Goal: Task Accomplishment & Management: Manage account settings

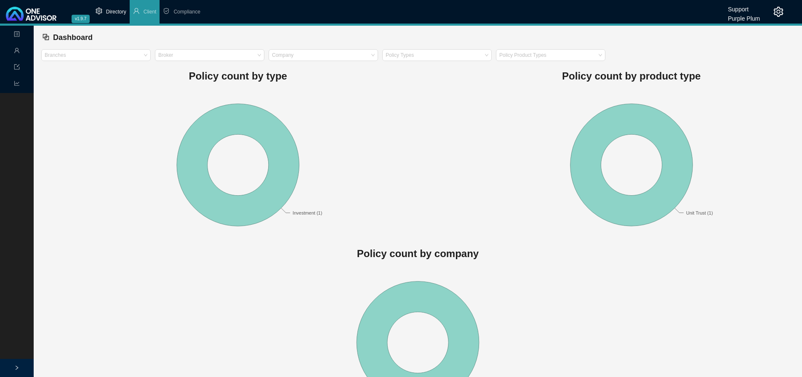
click at [108, 10] on span "Directory" at bounding box center [116, 12] width 20 height 6
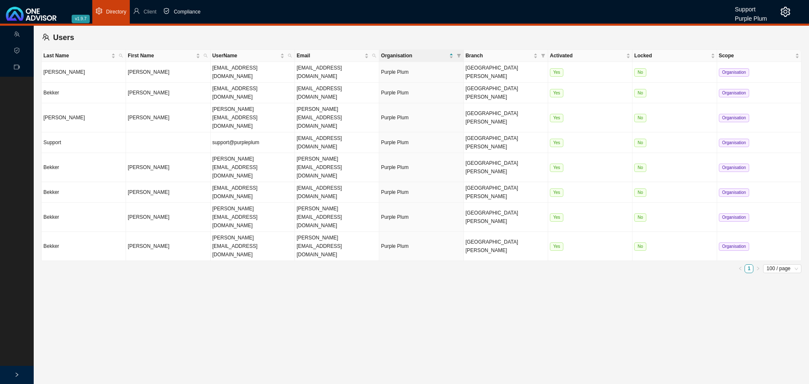
click at [184, 10] on span "Compliance" at bounding box center [187, 12] width 27 height 6
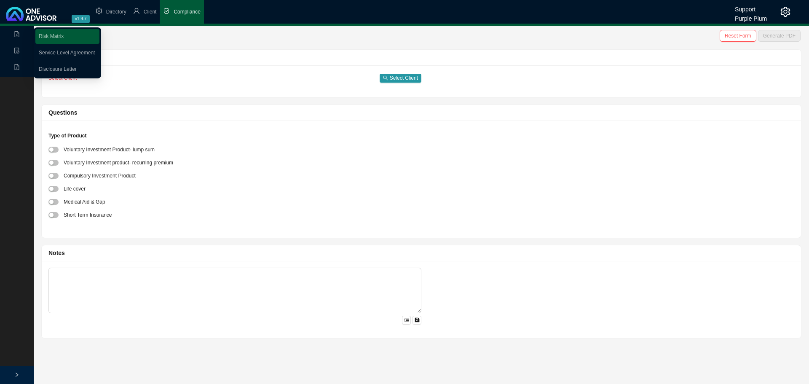
click at [13, 33] on div "Onboarding" at bounding box center [17, 34] width 30 height 15
click at [56, 67] on link "Disclosure Letter" at bounding box center [58, 69] width 38 height 6
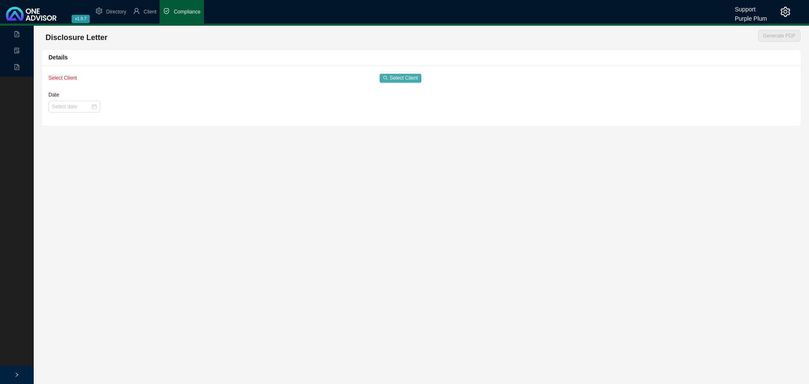
click at [406, 76] on span "Select Client" at bounding box center [404, 78] width 28 height 8
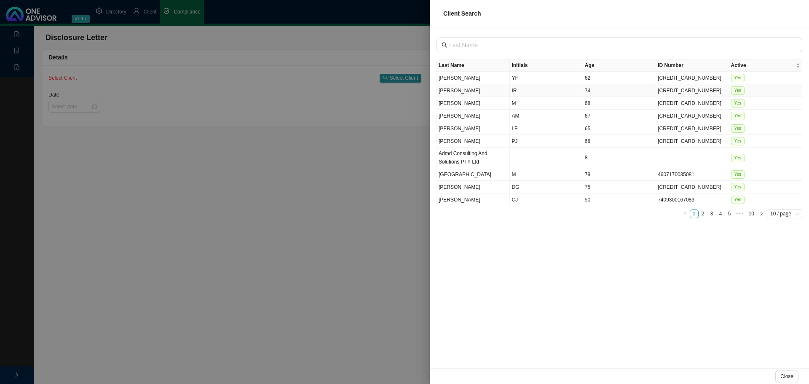
click at [460, 96] on td "[PERSON_NAME]" at bounding box center [473, 90] width 73 height 13
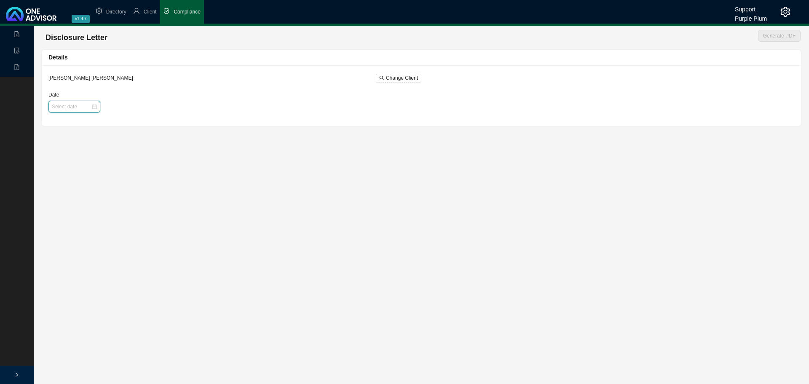
click at [64, 105] on input "Date" at bounding box center [71, 106] width 39 height 8
type input "[DATE]"
click at [73, 150] on div "1" at bounding box center [72, 151] width 9 height 9
click at [791, 34] on span "Generate PDF" at bounding box center [779, 36] width 32 height 8
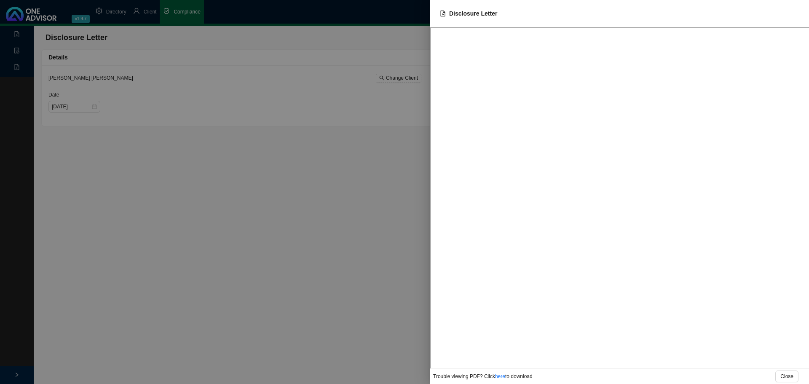
click at [268, 178] on div at bounding box center [404, 192] width 809 height 384
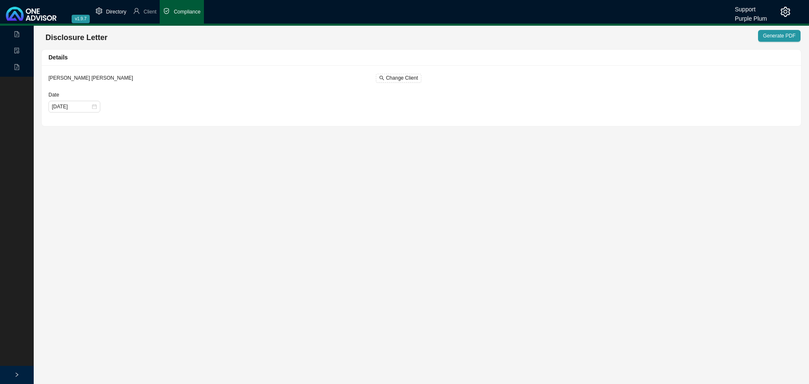
click at [108, 10] on span "Directory" at bounding box center [116, 12] width 20 height 6
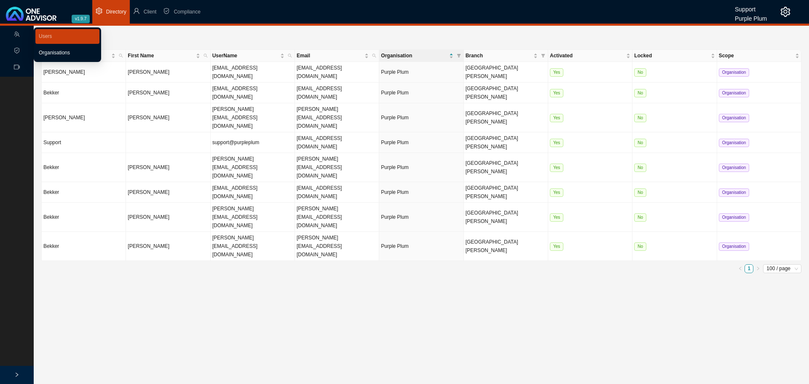
click at [53, 51] on link "Organisations" at bounding box center [54, 53] width 31 height 6
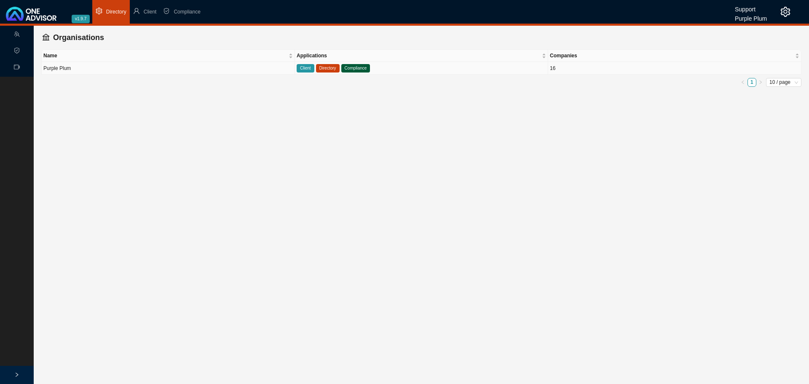
click at [119, 67] on td "Purple Plum" at bounding box center [168, 68] width 253 height 13
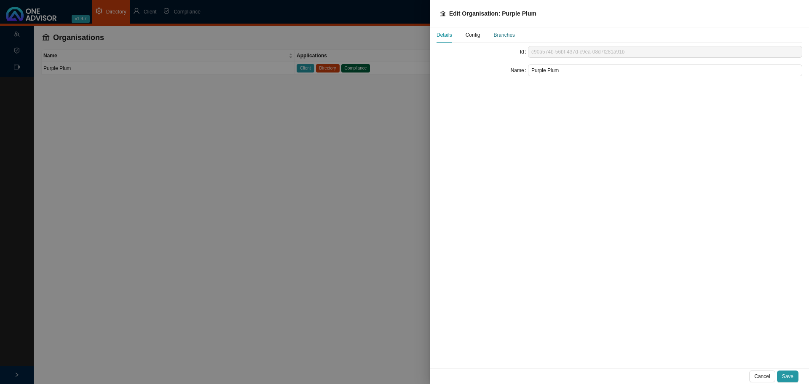
click at [503, 34] on div "Branches" at bounding box center [503, 35] width 21 height 8
click at [473, 35] on span "Config" at bounding box center [472, 34] width 15 height 5
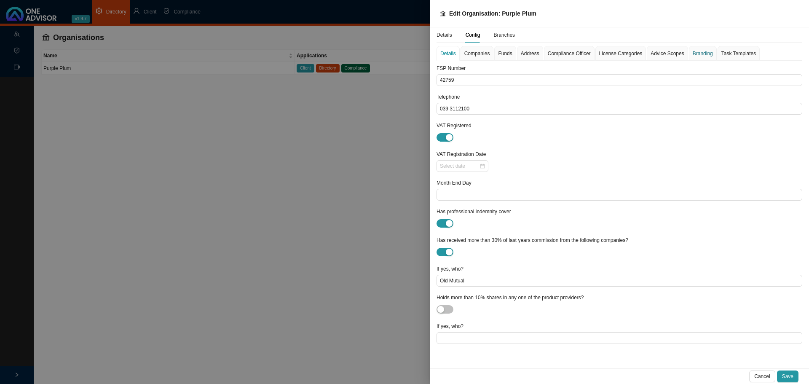
click at [698, 52] on div "Branding" at bounding box center [702, 53] width 20 height 8
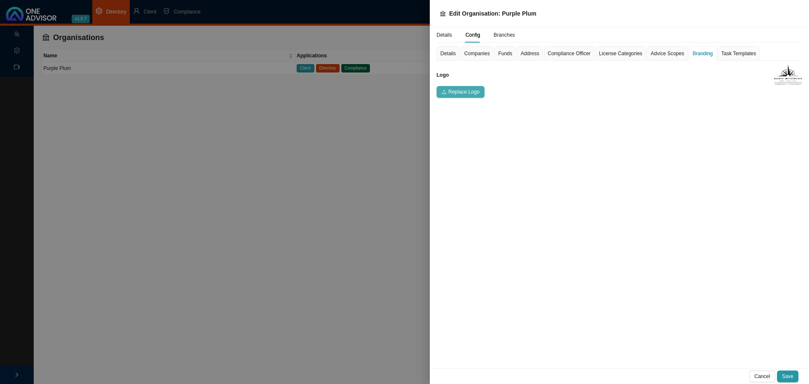
click at [457, 91] on span "Replace Logo" at bounding box center [463, 92] width 31 height 8
click at [790, 374] on span "Save" at bounding box center [787, 376] width 11 height 8
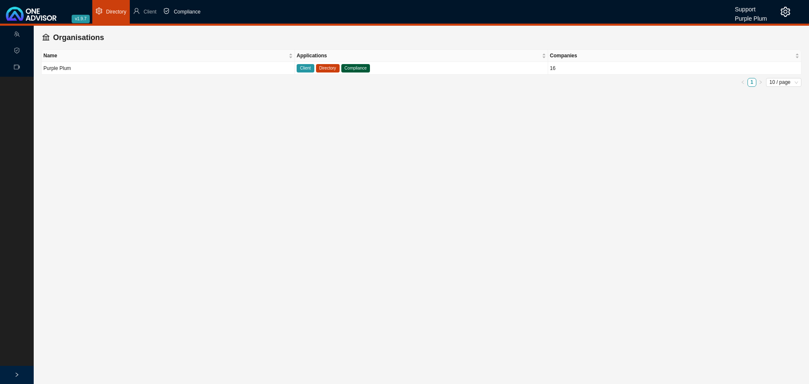
click at [186, 10] on span "Compliance" at bounding box center [187, 12] width 27 height 6
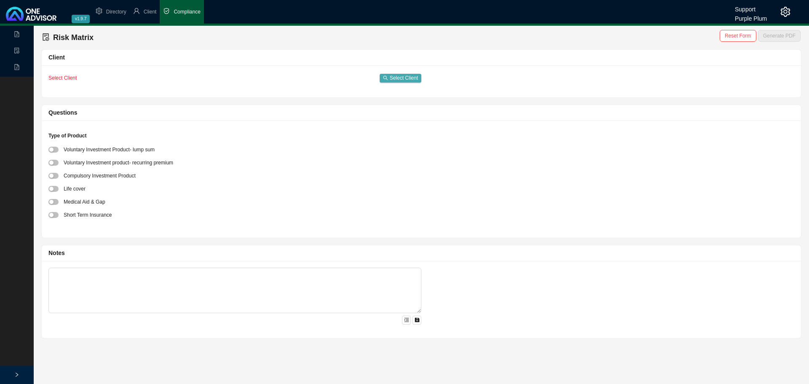
click at [405, 78] on span "Select Client" at bounding box center [404, 78] width 28 height 8
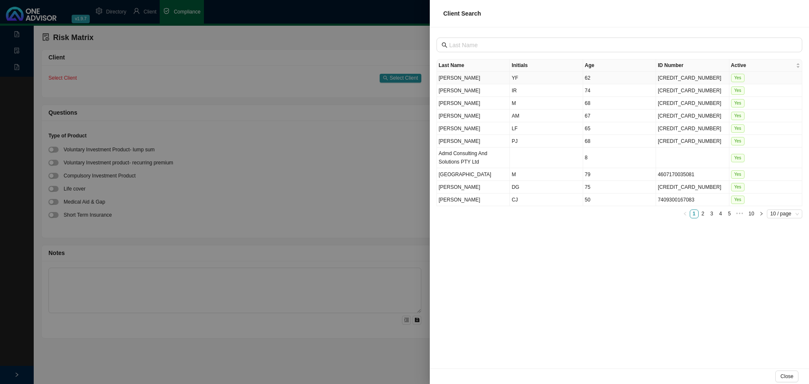
click at [468, 78] on td "[PERSON_NAME]" at bounding box center [473, 78] width 73 height 13
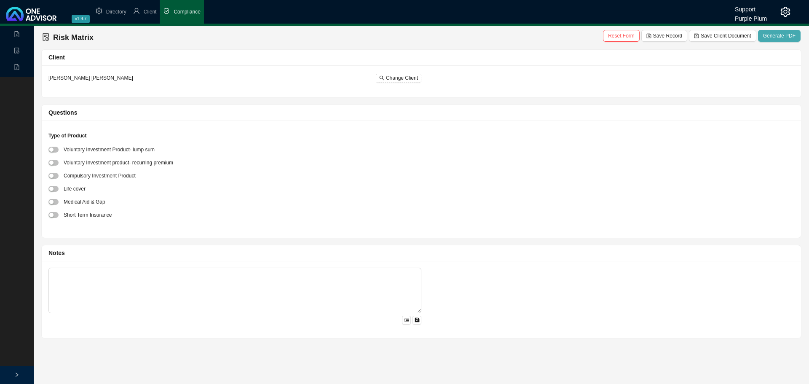
click at [786, 36] on span "Generate PDF" at bounding box center [779, 36] width 32 height 8
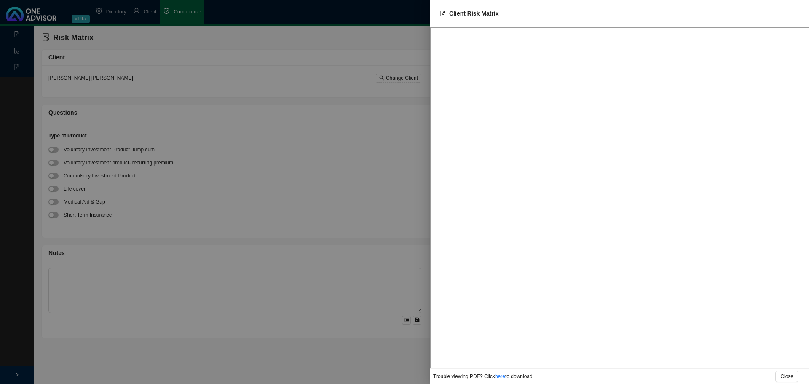
click at [301, 136] on div at bounding box center [404, 192] width 809 height 384
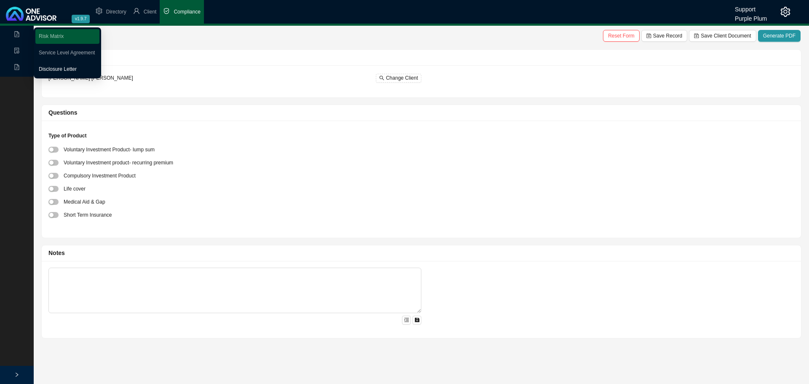
click at [50, 69] on link "Disclosure Letter" at bounding box center [58, 69] width 38 height 6
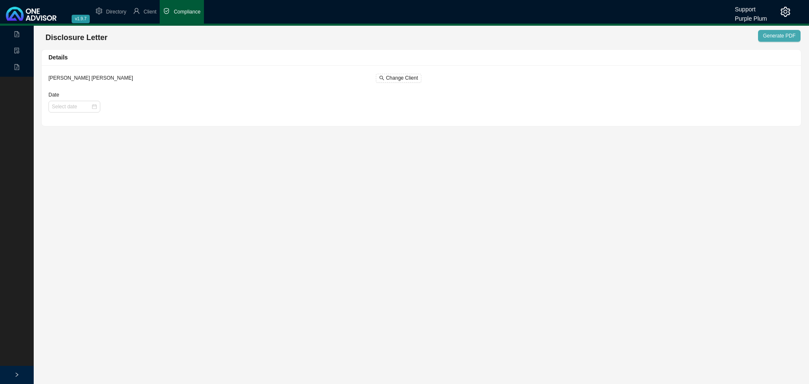
click at [793, 33] on span "Generate PDF" at bounding box center [779, 36] width 32 height 8
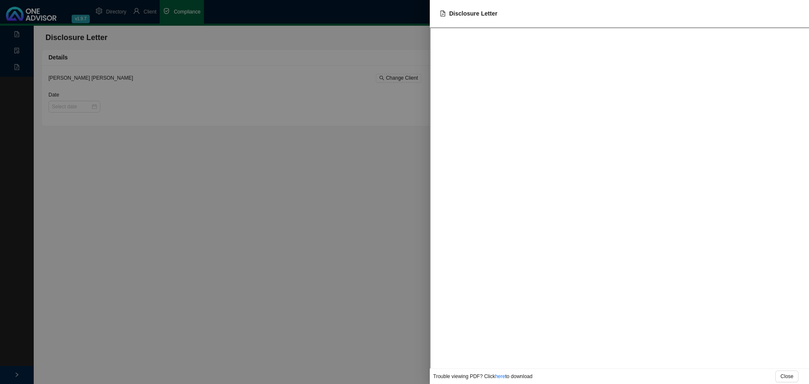
drag, startPoint x: 203, startPoint y: 216, endPoint x: 191, endPoint y: 189, distance: 29.4
click at [203, 215] on div at bounding box center [404, 192] width 809 height 384
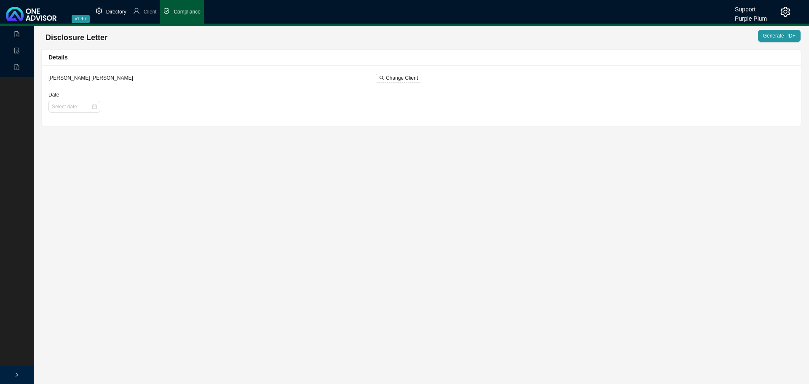
click at [114, 10] on span "Directory" at bounding box center [116, 12] width 20 height 6
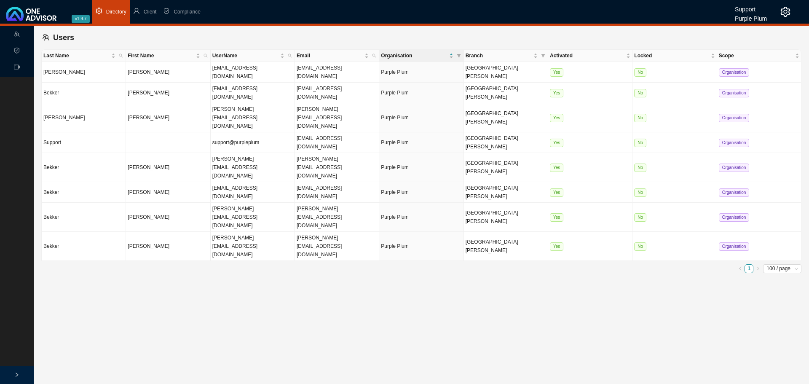
click at [16, 31] on icon "team" at bounding box center [17, 34] width 6 height 6
click at [52, 50] on link "Organisations" at bounding box center [54, 53] width 31 height 6
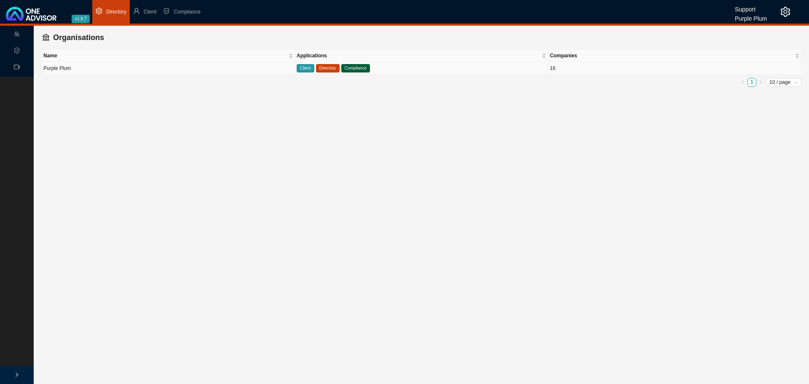
click at [124, 72] on td "Purple Plum" at bounding box center [168, 68] width 253 height 13
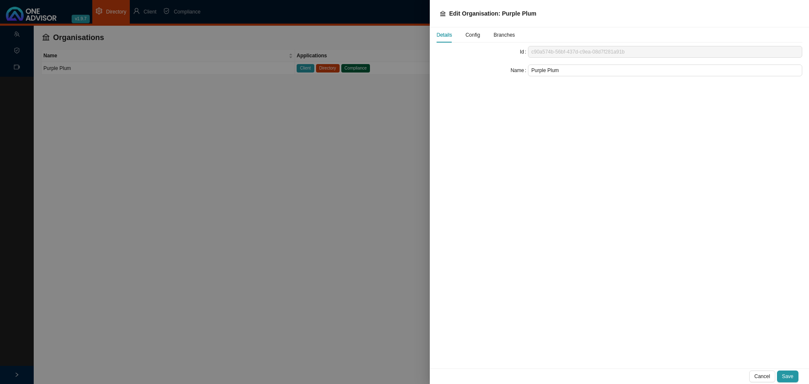
click at [473, 35] on span "Config" at bounding box center [472, 34] width 15 height 5
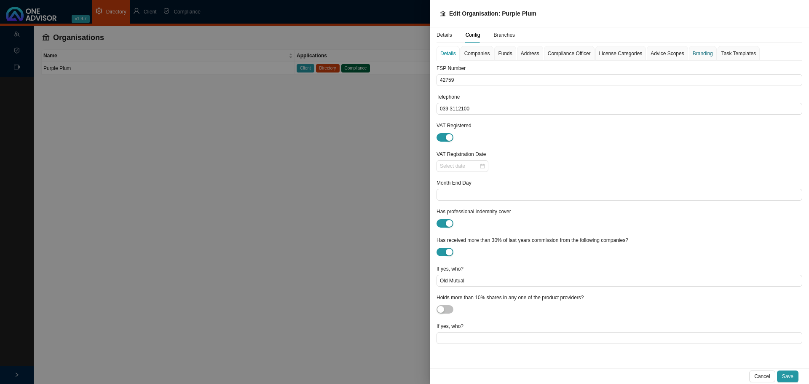
click at [699, 53] on div "Branding" at bounding box center [702, 53] width 20 height 8
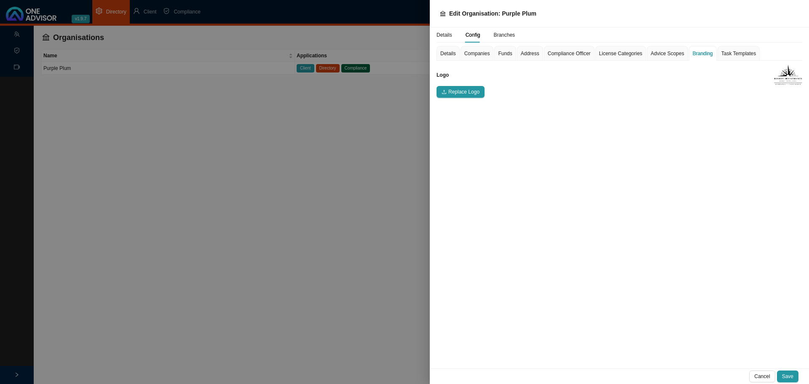
click at [619, 115] on div "Details Config Branches Details Companies Funds Address Compliance Officer Lice…" at bounding box center [619, 197] width 379 height 341
click at [789, 374] on span "Save" at bounding box center [787, 376] width 11 height 8
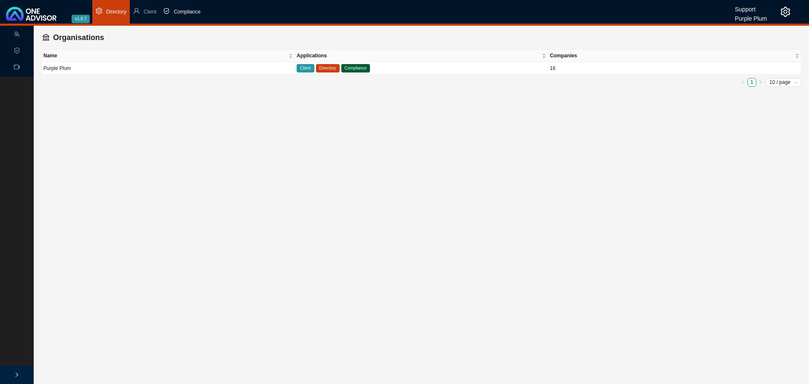
click at [190, 11] on span "Compliance" at bounding box center [187, 12] width 27 height 6
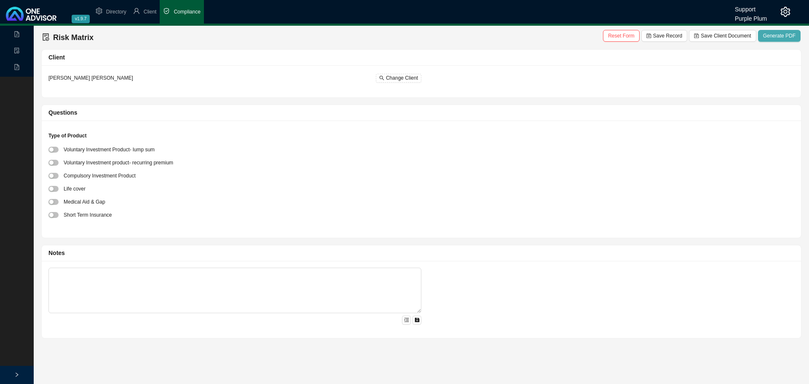
click at [784, 35] on span "Generate PDF" at bounding box center [779, 36] width 32 height 8
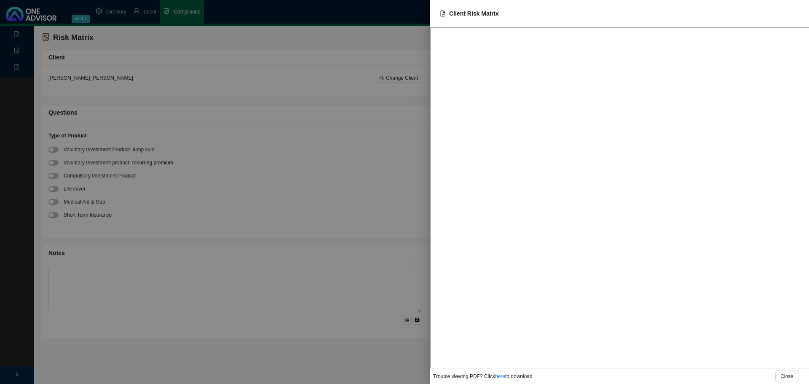
click at [292, 142] on div at bounding box center [404, 192] width 809 height 384
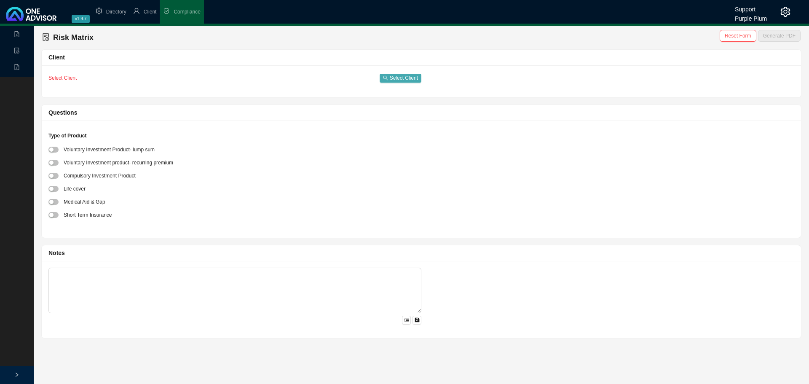
click at [399, 75] on span "Select Client" at bounding box center [404, 78] width 28 height 8
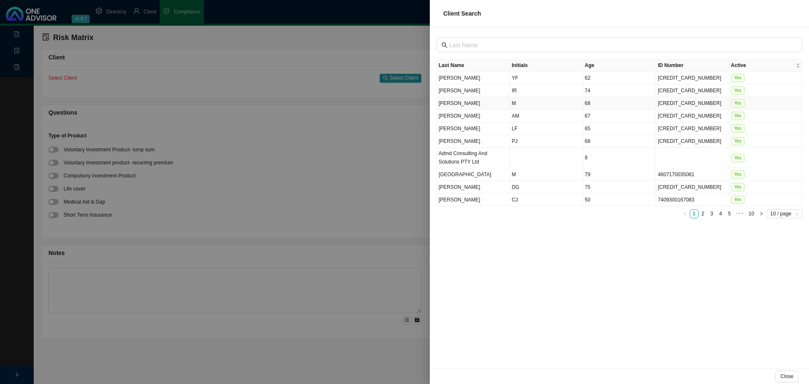
click at [465, 107] on td "[PERSON_NAME]" at bounding box center [473, 103] width 73 height 13
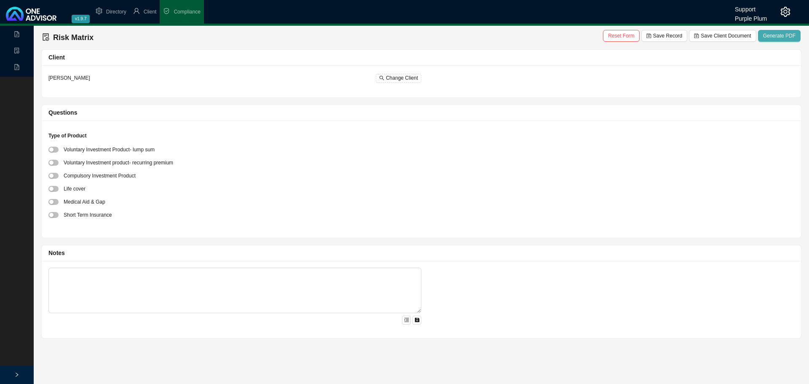
click at [785, 35] on span "Generate PDF" at bounding box center [779, 36] width 32 height 8
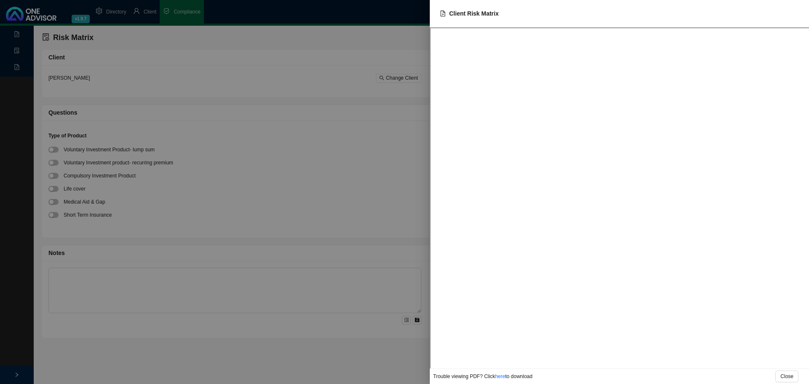
click at [17, 48] on div at bounding box center [404, 192] width 809 height 384
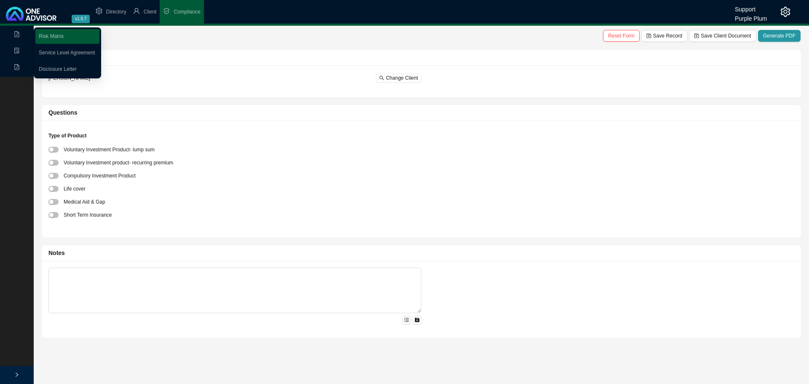
click at [15, 35] on icon "file-pdf" at bounding box center [17, 34] width 5 height 6
click at [56, 68] on link "Disclosure Letter" at bounding box center [58, 69] width 38 height 6
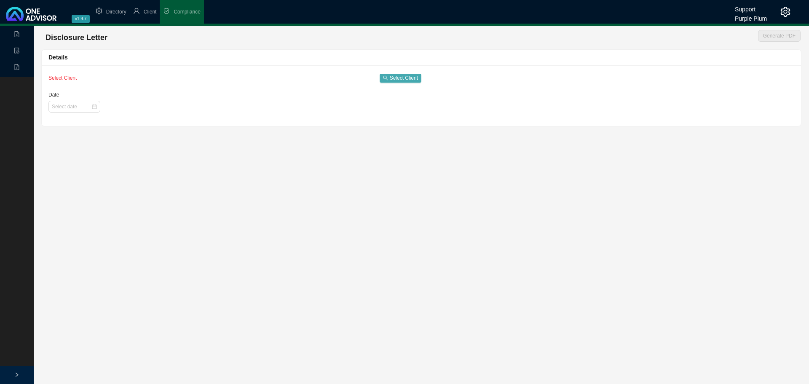
click at [391, 75] on span "Select Client" at bounding box center [404, 78] width 28 height 8
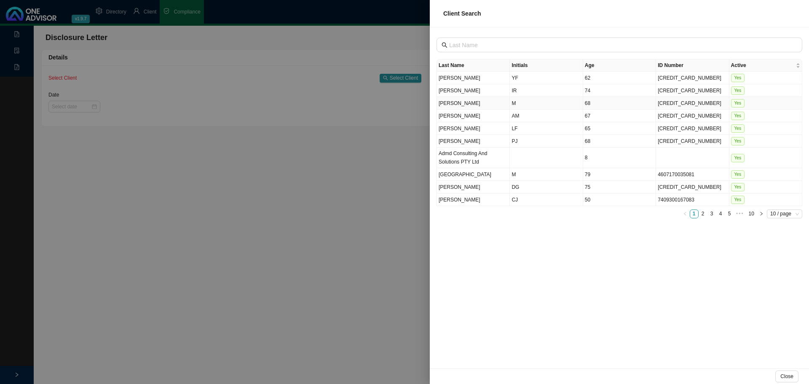
click at [475, 98] on td "[PERSON_NAME]" at bounding box center [473, 103] width 73 height 13
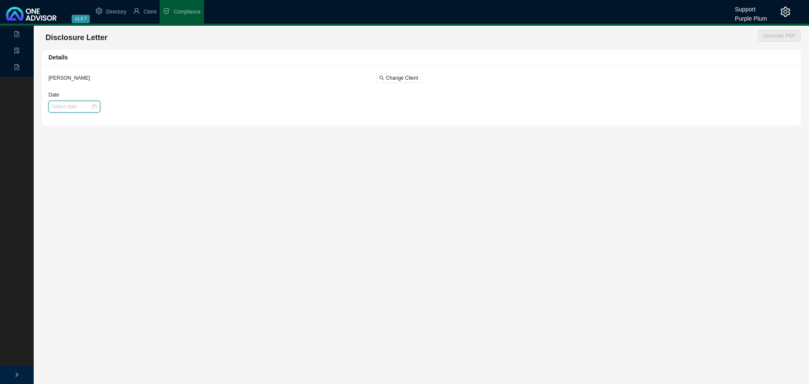
click at [63, 108] on input "Date" at bounding box center [71, 106] width 39 height 8
type input "[DATE]"
click at [70, 152] on div "1" at bounding box center [72, 151] width 9 height 9
click at [774, 36] on span "Generate PDF" at bounding box center [779, 36] width 32 height 8
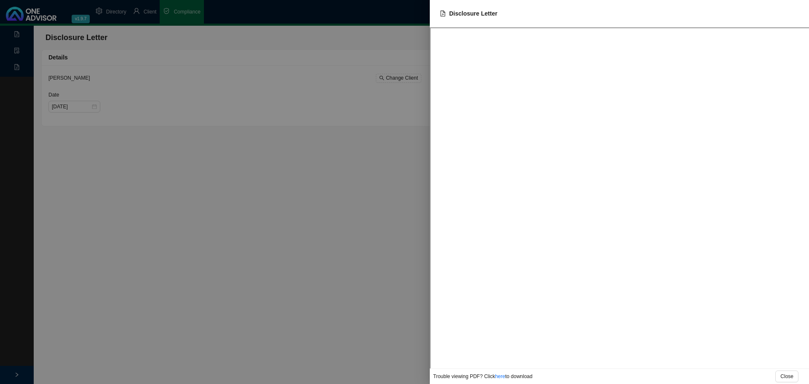
click at [224, 186] on div at bounding box center [404, 192] width 809 height 384
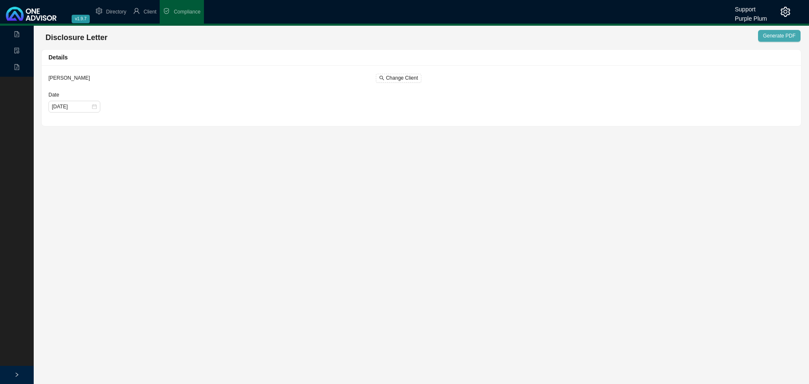
click at [775, 37] on span "Generate PDF" at bounding box center [779, 36] width 32 height 8
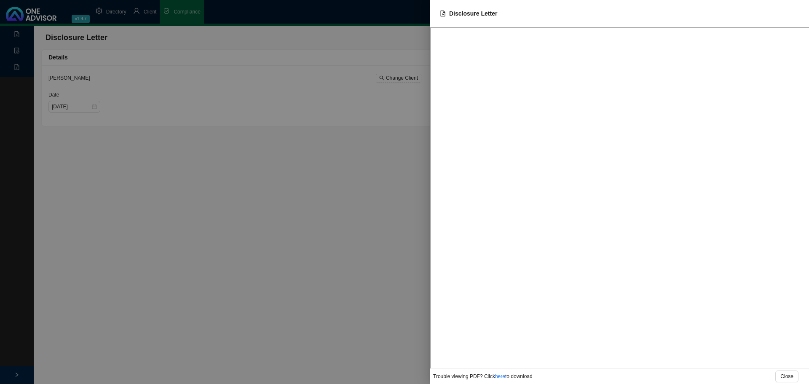
click at [291, 179] on div at bounding box center [404, 192] width 809 height 384
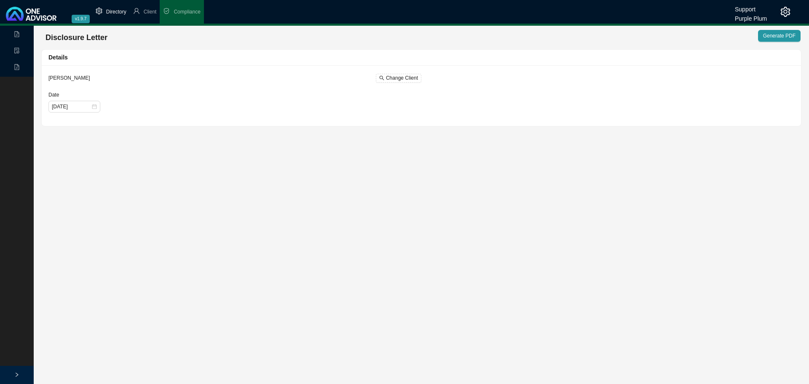
click at [114, 10] on span "Directory" at bounding box center [116, 12] width 20 height 6
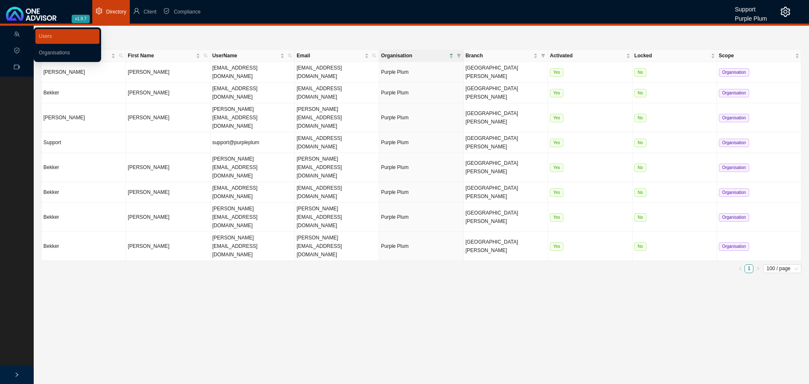
click at [17, 32] on icon "team" at bounding box center [17, 34] width 6 height 6
click at [62, 53] on link "Organisations" at bounding box center [54, 53] width 31 height 6
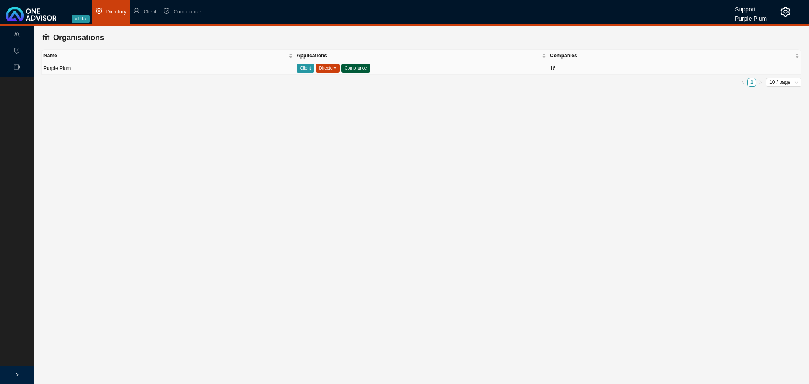
click at [117, 67] on td "Purple Plum" at bounding box center [168, 68] width 253 height 13
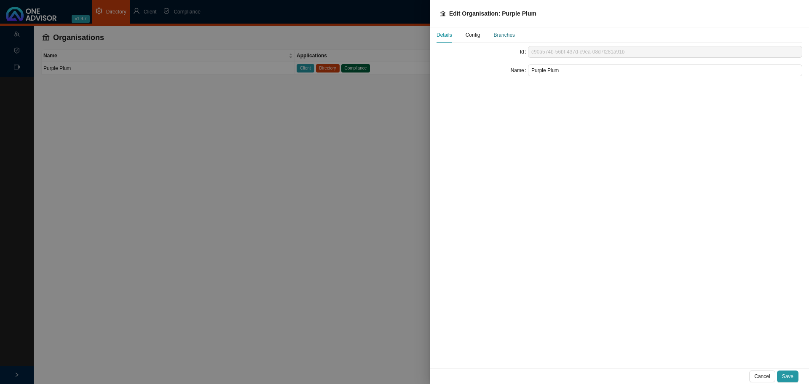
click at [497, 34] on div "Branches" at bounding box center [503, 35] width 21 height 8
click at [475, 35] on span "Config" at bounding box center [472, 34] width 15 height 5
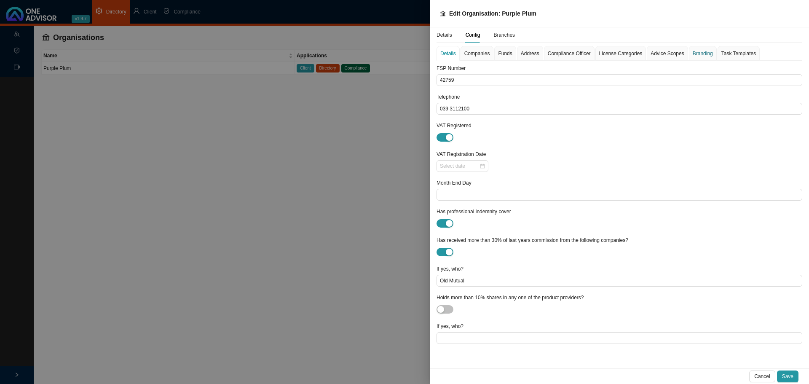
click at [700, 54] on div "Branding" at bounding box center [702, 53] width 20 height 8
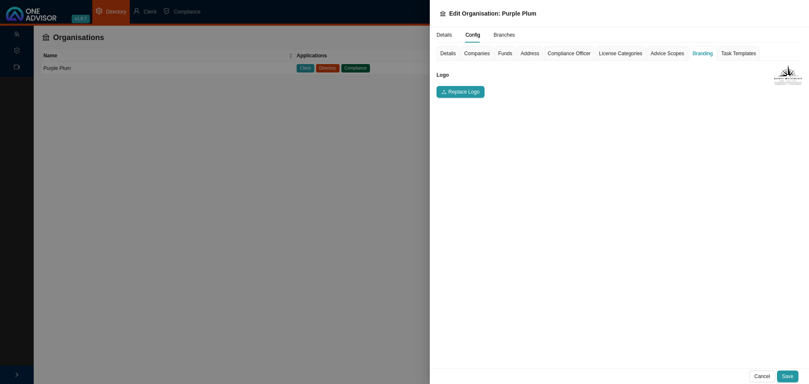
click at [572, 143] on div "Details Config Branches Details Companies Funds Address Compliance Officer Lice…" at bounding box center [619, 197] width 379 height 341
click at [463, 93] on span "Replace Logo" at bounding box center [463, 92] width 31 height 8
click at [791, 377] on span "Save" at bounding box center [787, 376] width 11 height 8
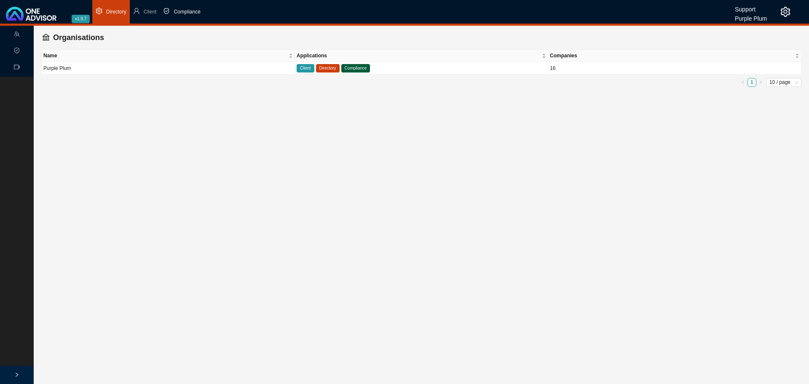
click at [189, 12] on span "Compliance" at bounding box center [187, 12] width 27 height 6
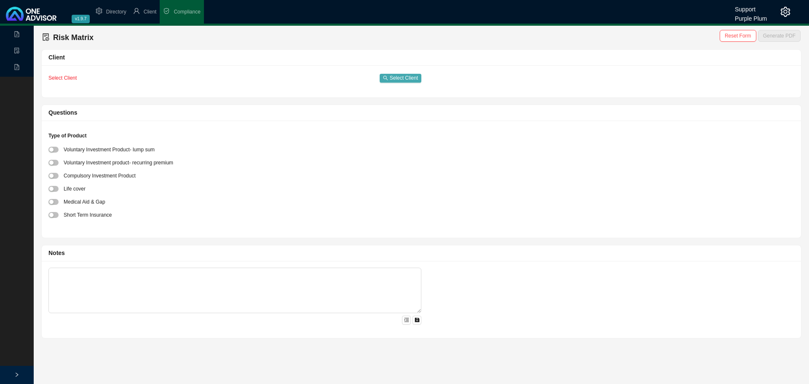
click at [398, 76] on span "Select Client" at bounding box center [404, 78] width 28 height 8
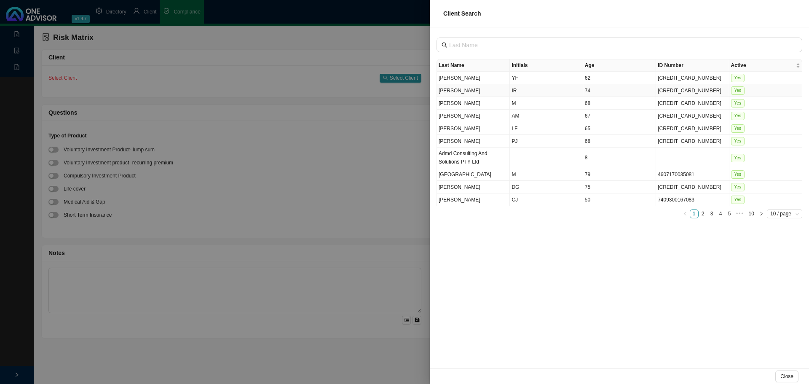
click at [489, 86] on td "[PERSON_NAME]" at bounding box center [473, 90] width 73 height 13
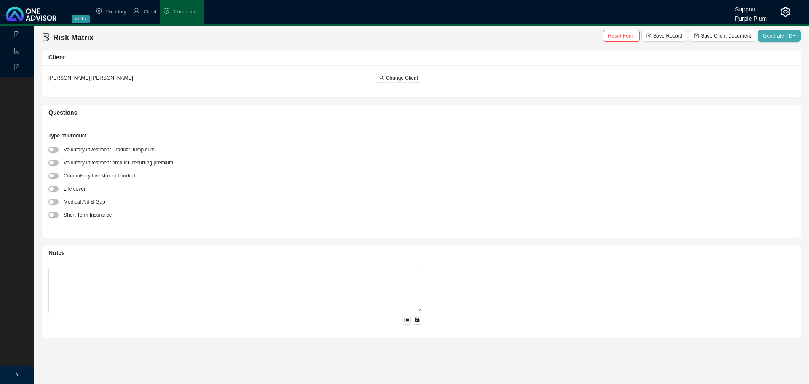
click at [781, 35] on span "Generate PDF" at bounding box center [779, 36] width 32 height 8
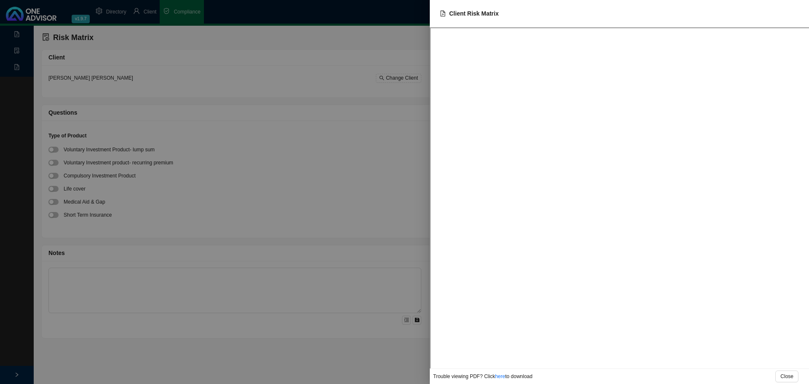
click at [285, 128] on div at bounding box center [404, 192] width 809 height 384
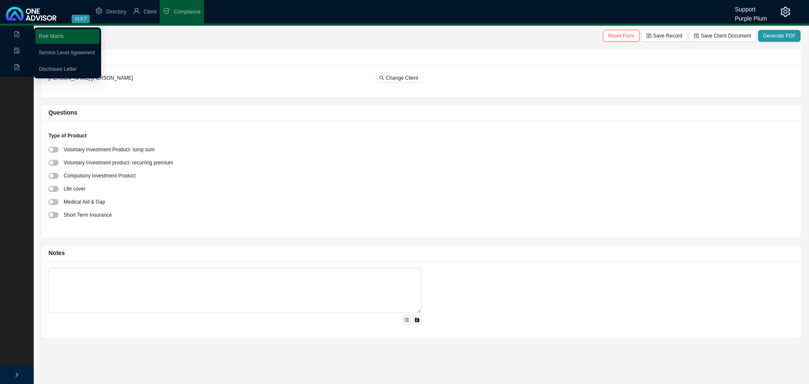
click at [48, 69] on link "Disclosure Letter" at bounding box center [58, 69] width 38 height 6
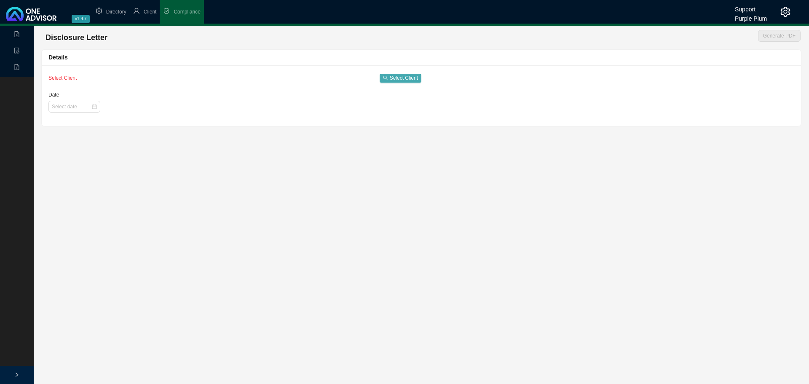
click at [404, 77] on span "Select Client" at bounding box center [404, 78] width 28 height 8
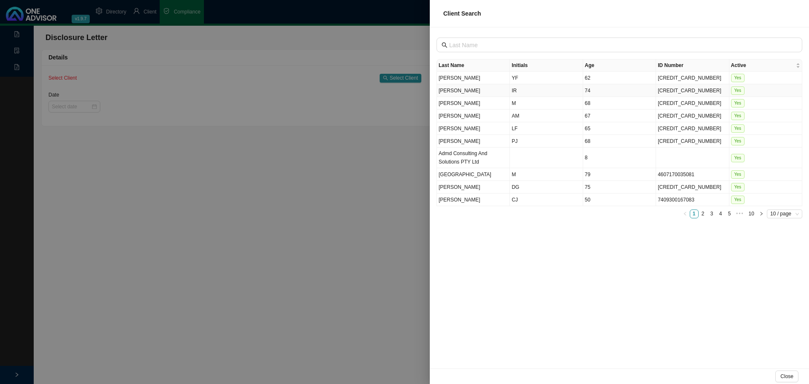
click at [484, 89] on td "[PERSON_NAME]" at bounding box center [473, 90] width 73 height 13
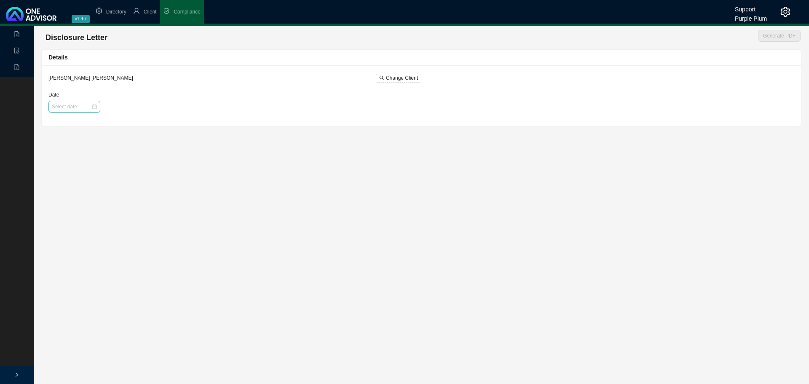
click at [63, 102] on div at bounding box center [74, 107] width 52 height 12
type input "2025-09-09"
click at [79, 168] on td "9" at bounding box center [85, 166] width 13 height 14
click at [775, 36] on span "Generate PDF" at bounding box center [779, 36] width 32 height 8
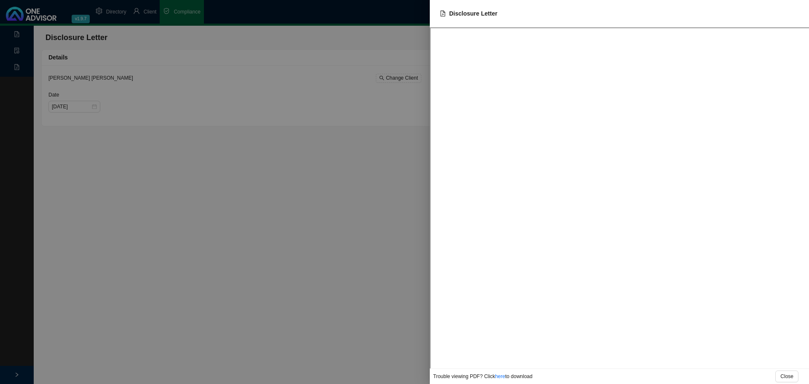
click at [219, 187] on div at bounding box center [404, 192] width 809 height 384
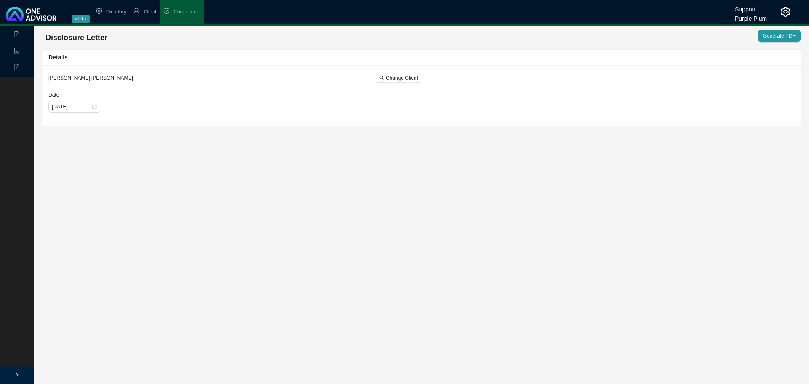
click at [782, 14] on icon "setting" at bounding box center [785, 12] width 10 height 10
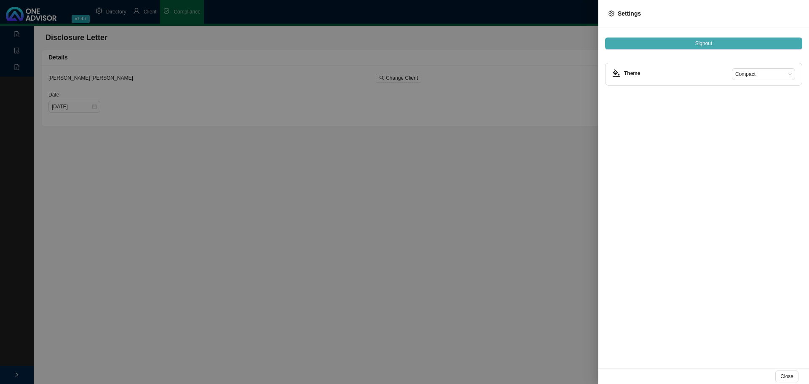
click at [670, 48] on button "Signout" at bounding box center [703, 43] width 197 height 12
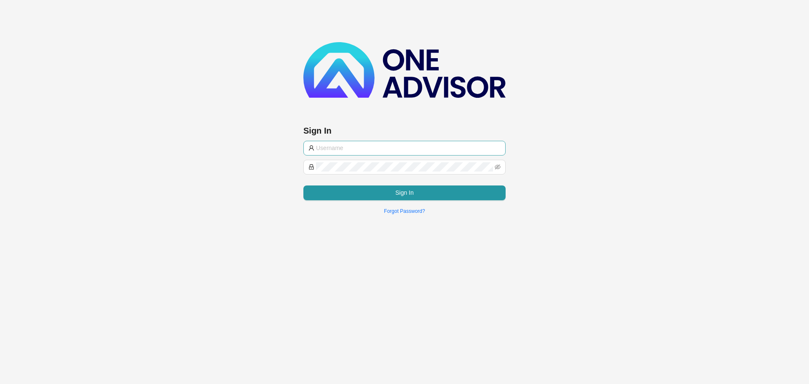
click at [333, 141] on span at bounding box center [404, 148] width 202 height 15
click at [335, 145] on input "text" at bounding box center [408, 147] width 184 height 9
type input "marc@smithbormann.co.za"
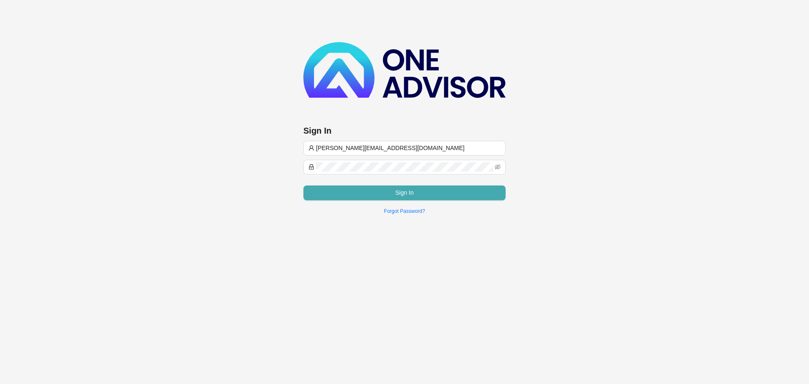
click at [386, 192] on button "Sign In" at bounding box center [404, 192] width 202 height 15
